Goal: Information Seeking & Learning: Learn about a topic

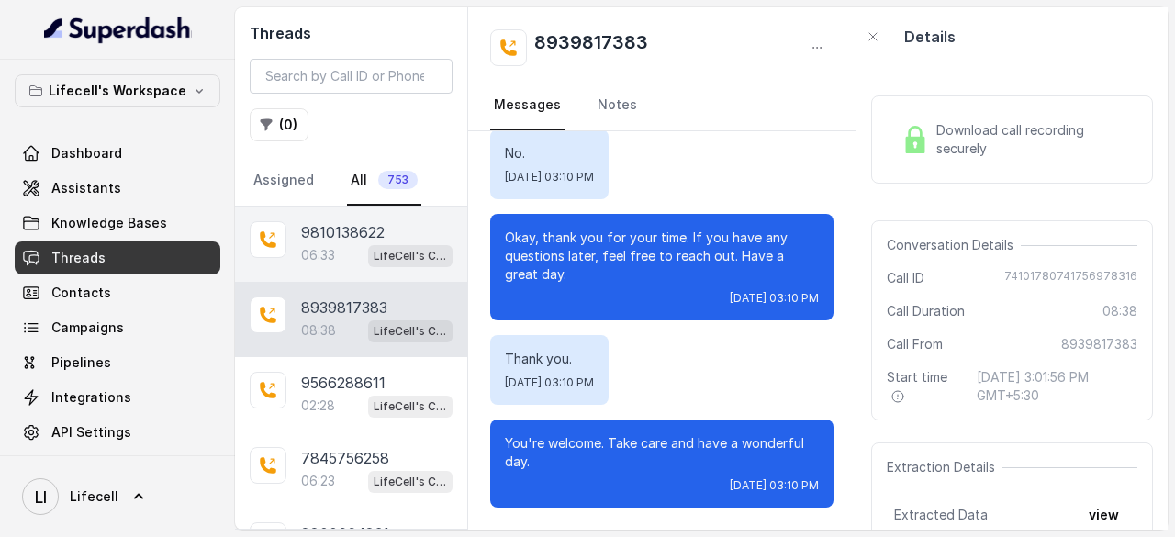
click at [340, 225] on p "9810138622" at bounding box center [343, 232] width 84 height 22
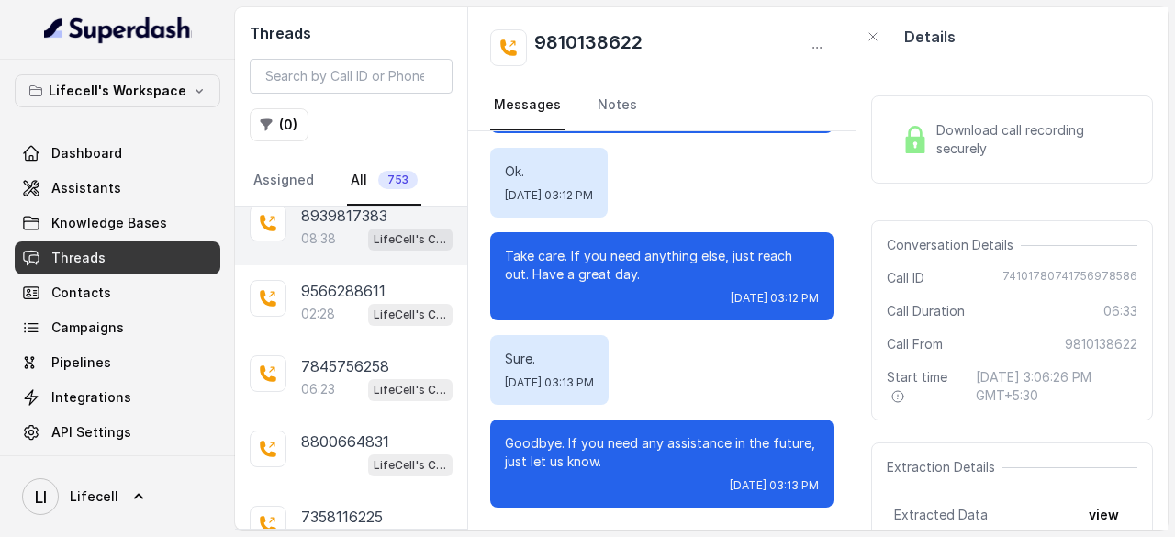
scroll to position [184, 0]
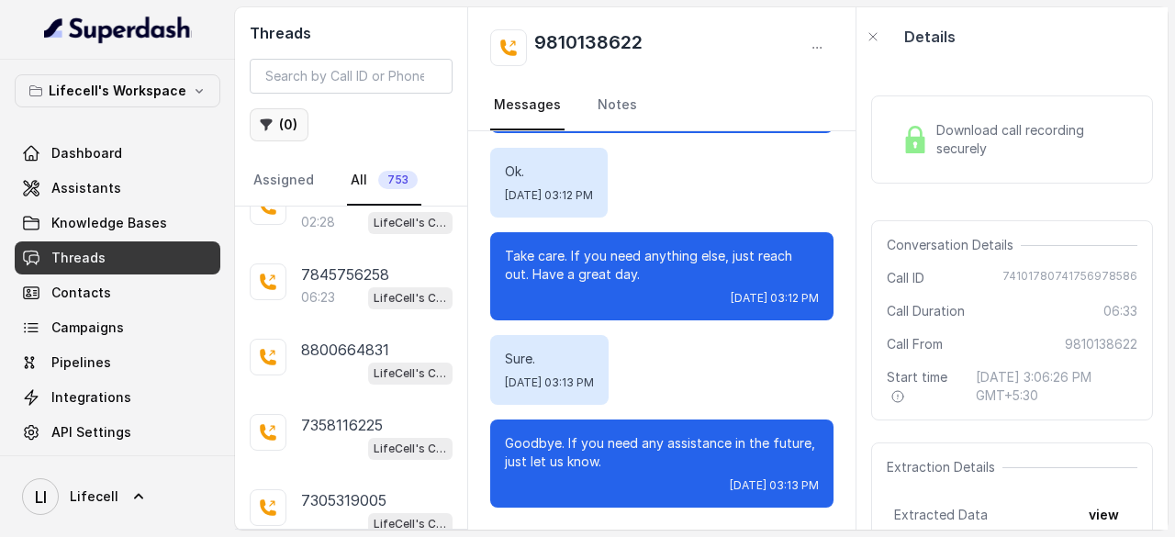
click at [271, 118] on icon "button" at bounding box center [266, 125] width 15 height 15
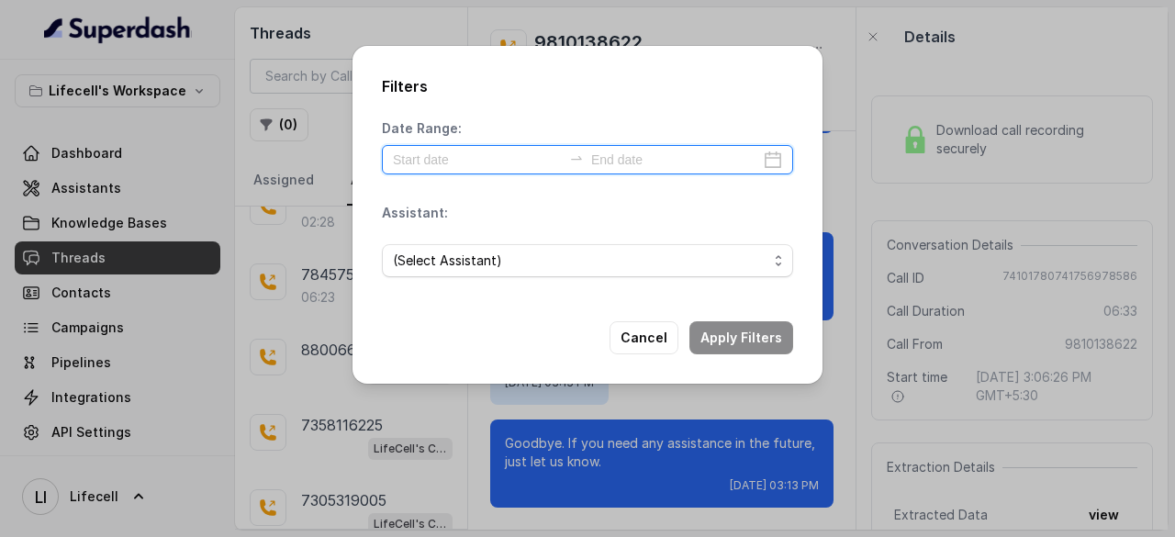
click at [514, 164] on input at bounding box center [477, 160] width 169 height 20
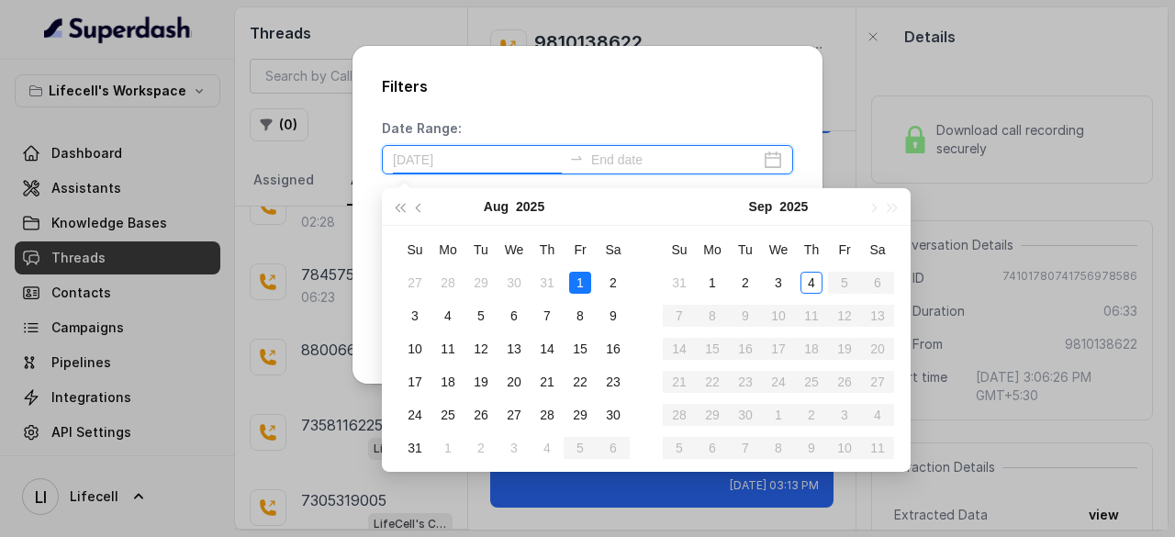
type input "[DATE]"
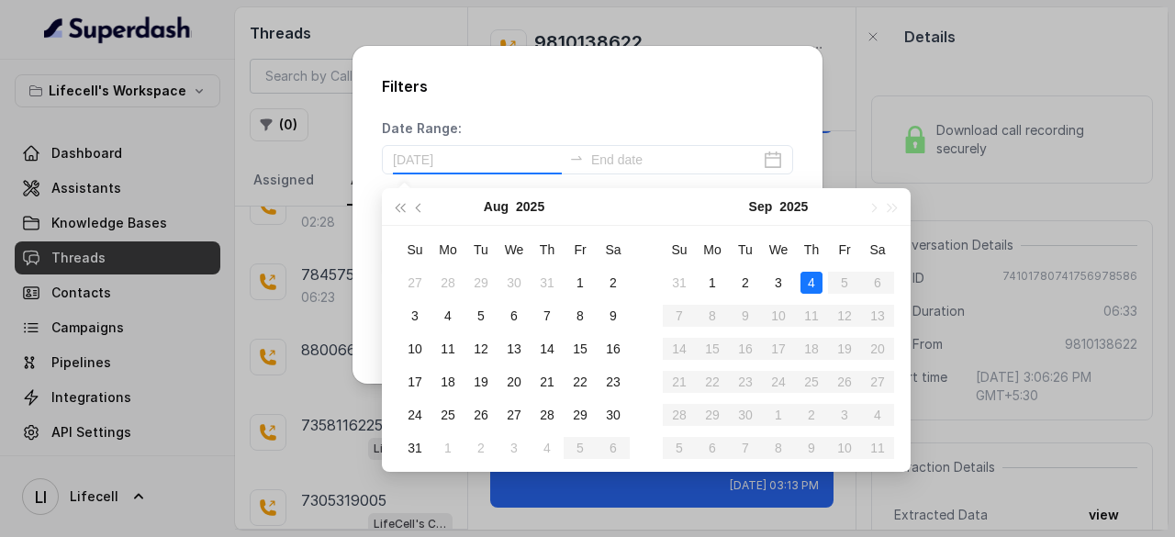
click at [815, 282] on div "4" at bounding box center [812, 283] width 22 height 22
type input "[DATE]"
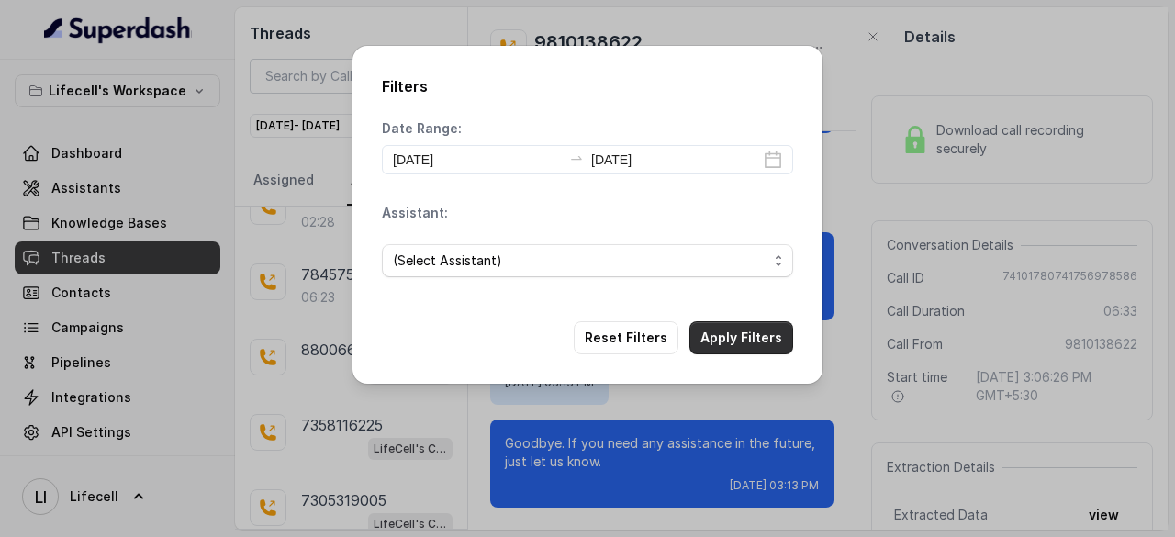
click at [759, 334] on button "Apply Filters" at bounding box center [742, 337] width 104 height 33
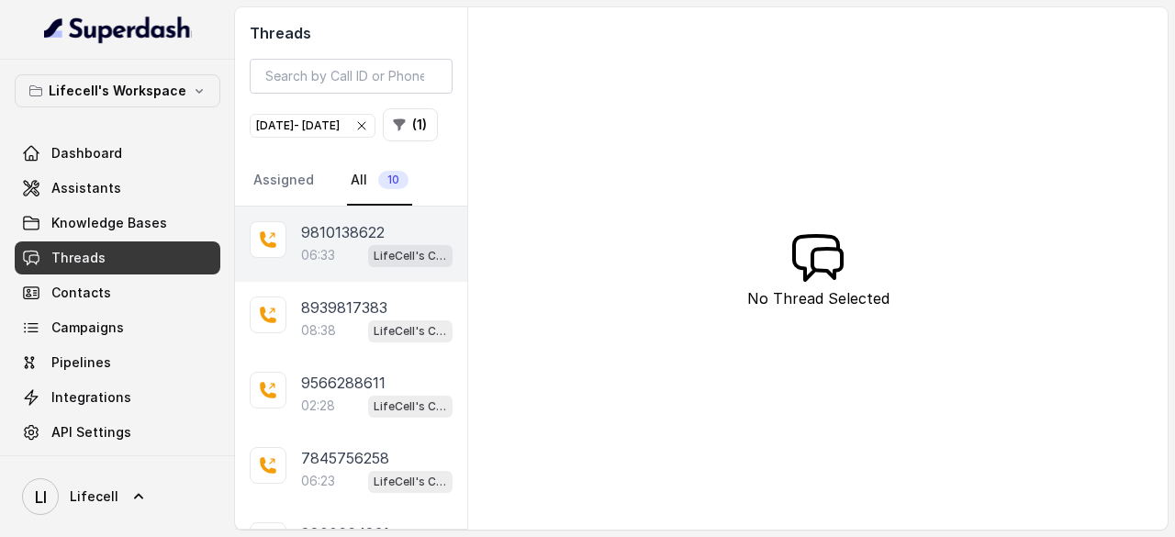
click at [330, 243] on p "9810138622" at bounding box center [343, 232] width 84 height 22
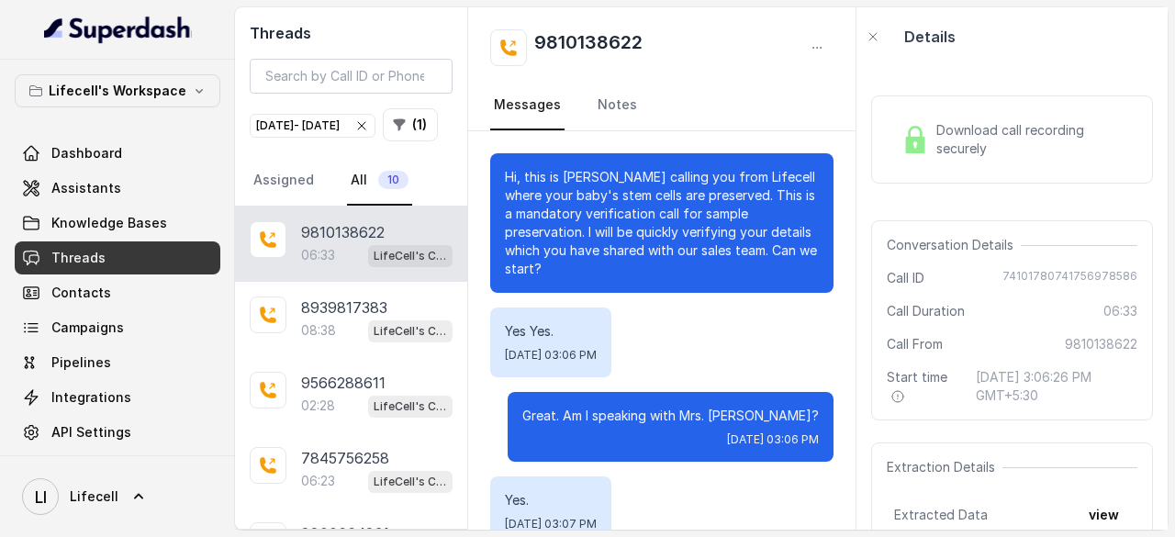
scroll to position [6055, 0]
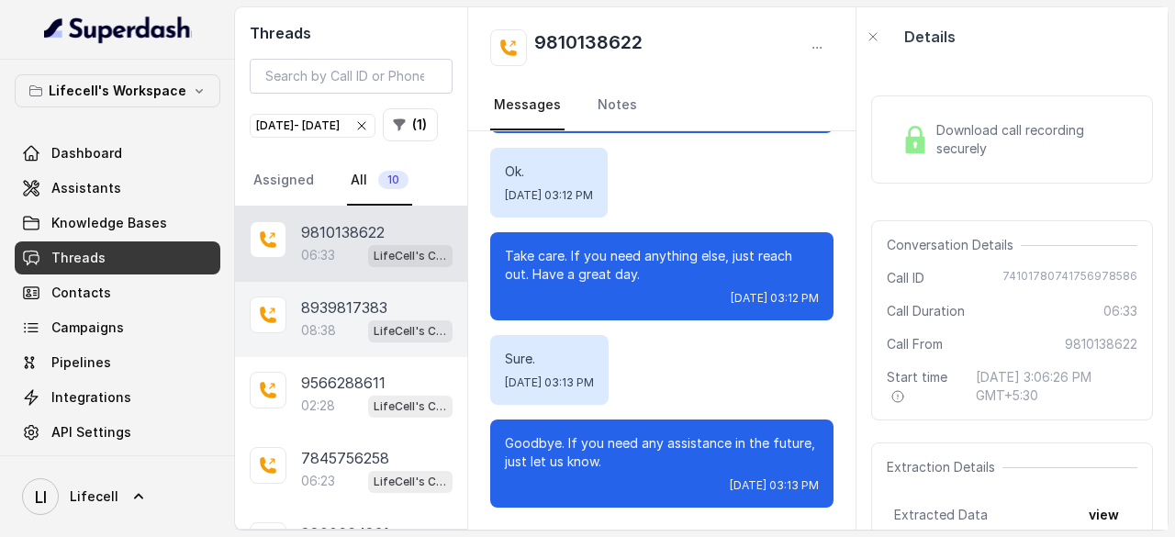
click at [351, 319] on p "8939817383" at bounding box center [344, 308] width 86 height 22
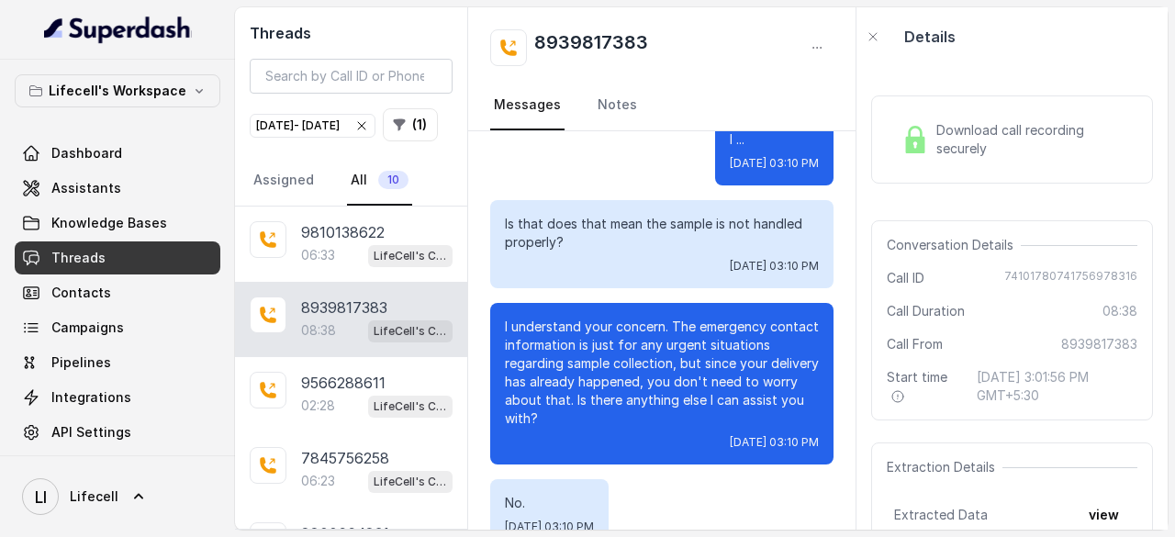
scroll to position [8281, 0]
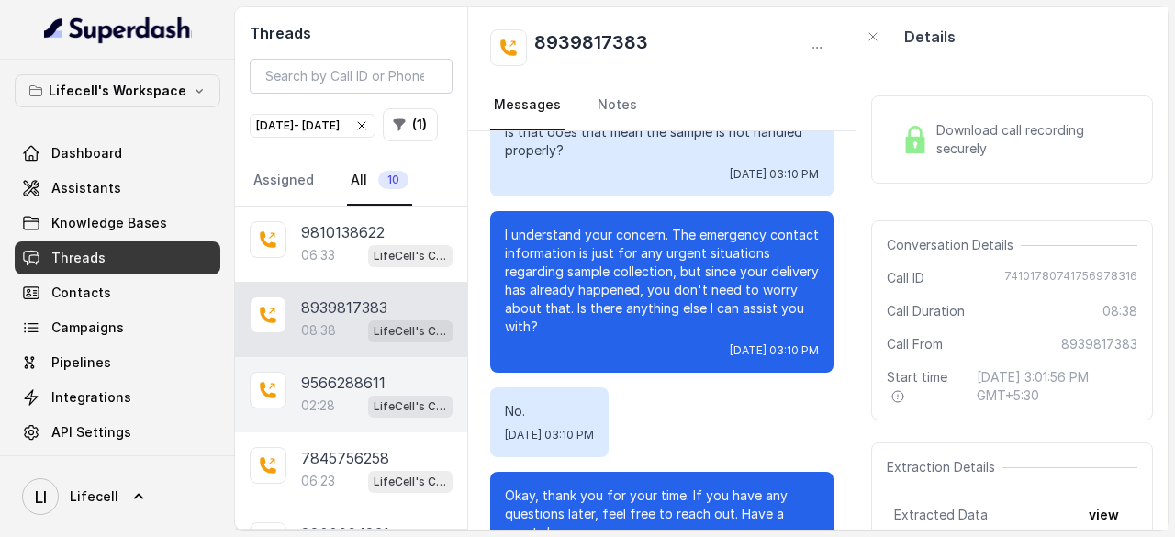
click at [349, 418] on div "02:28 LifeCell's Call Assistant" at bounding box center [377, 406] width 152 height 24
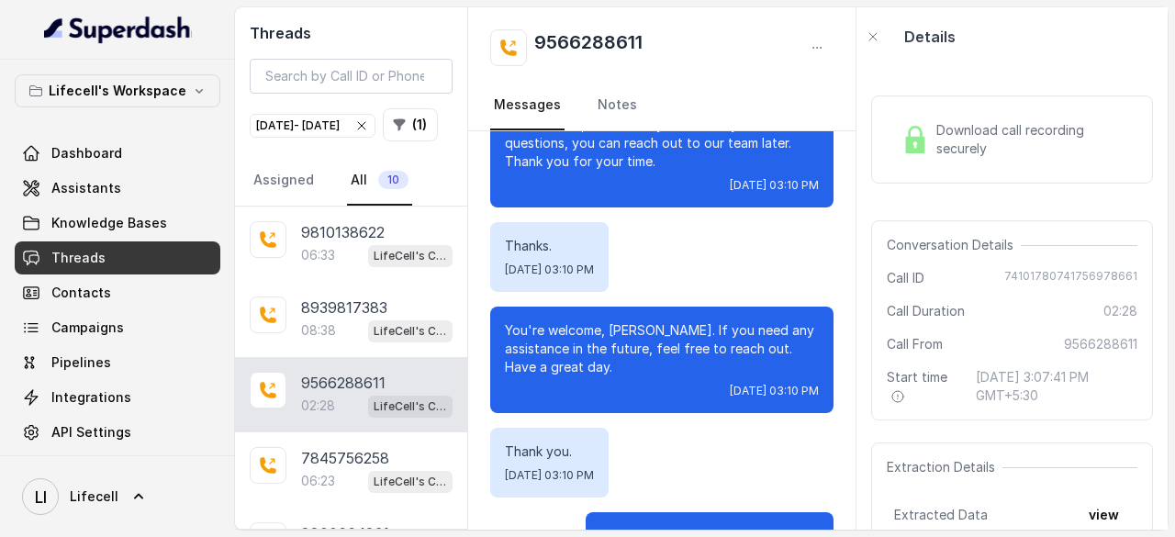
scroll to position [2282, 0]
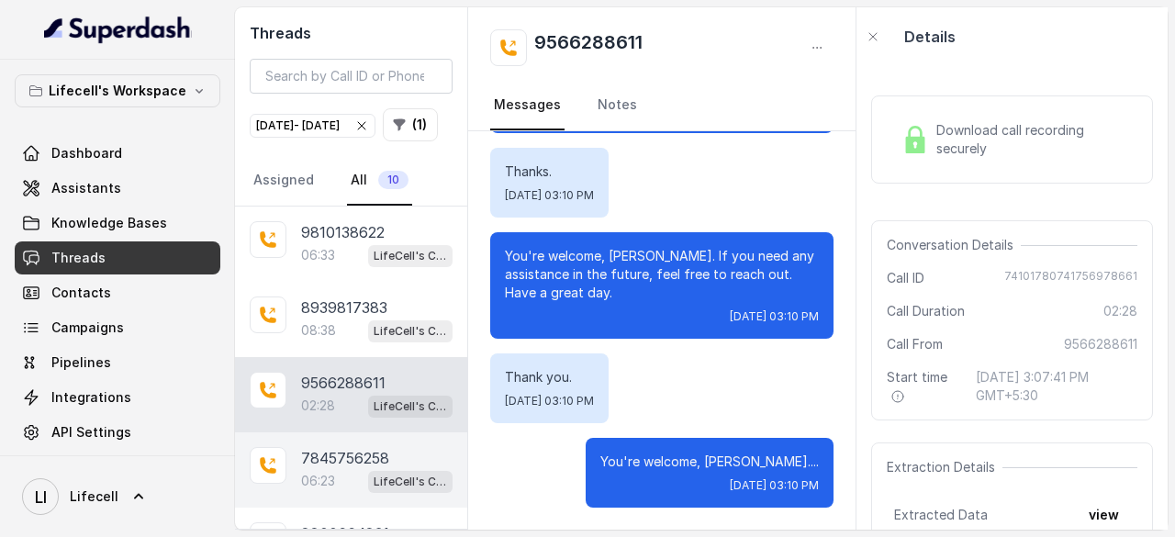
click at [332, 469] on p "7845756258" at bounding box center [345, 458] width 88 height 22
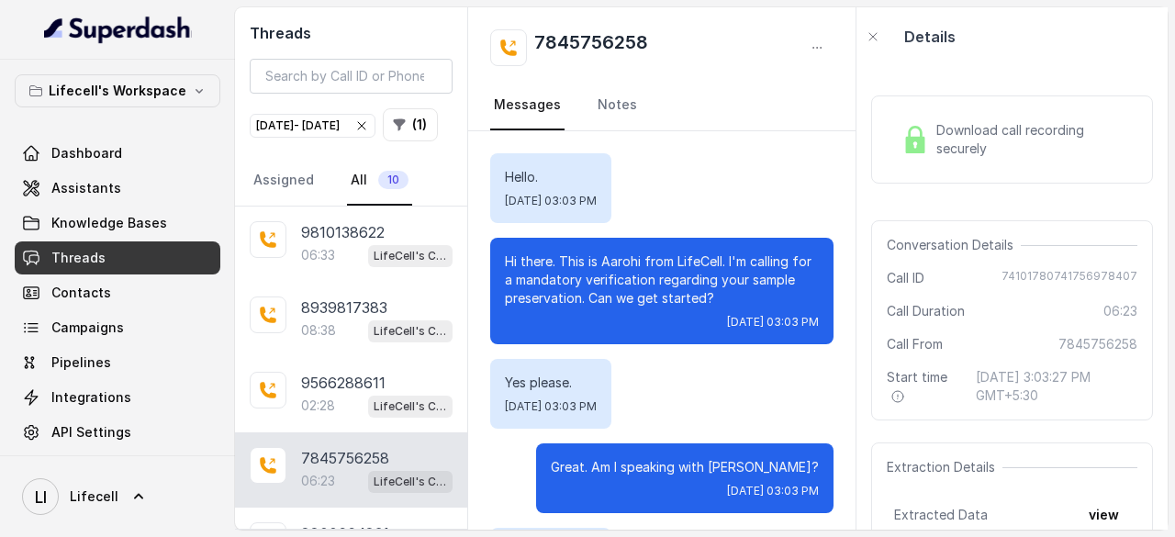
scroll to position [5794, 0]
